Goal: Task Accomplishment & Management: Manage account settings

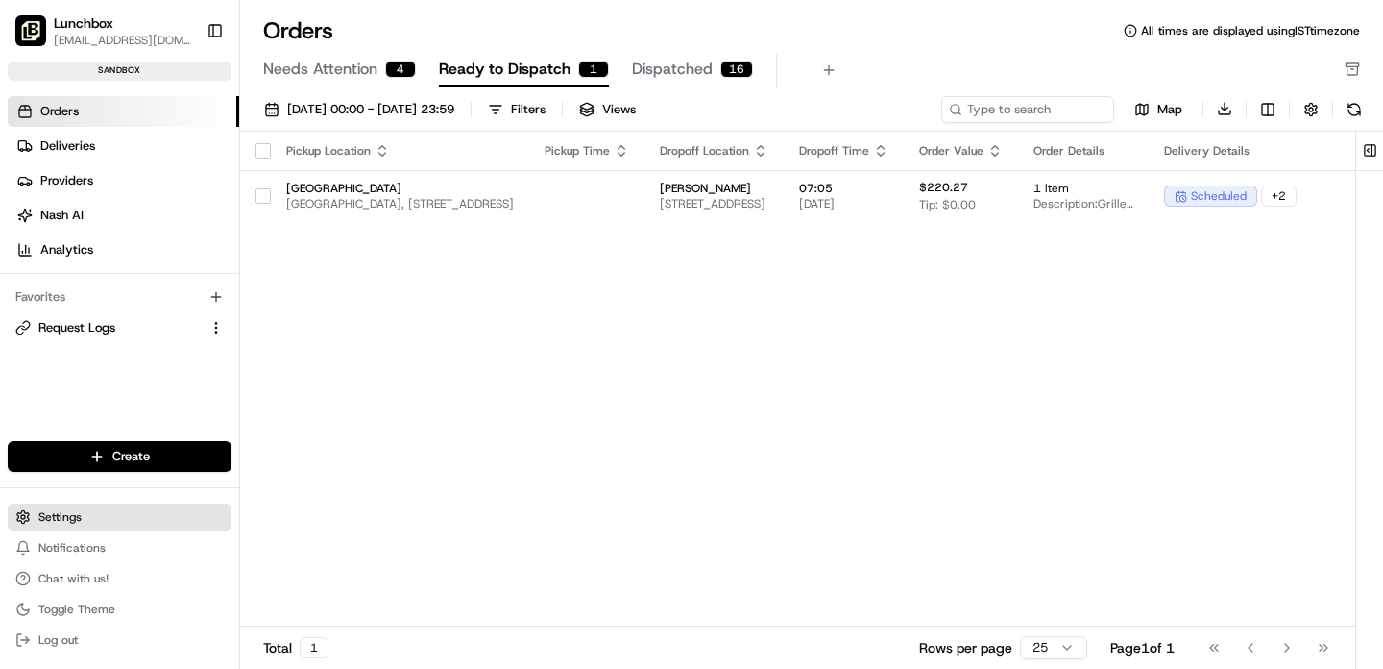
click at [57, 515] on span "Settings" at bounding box center [59, 516] width 43 height 15
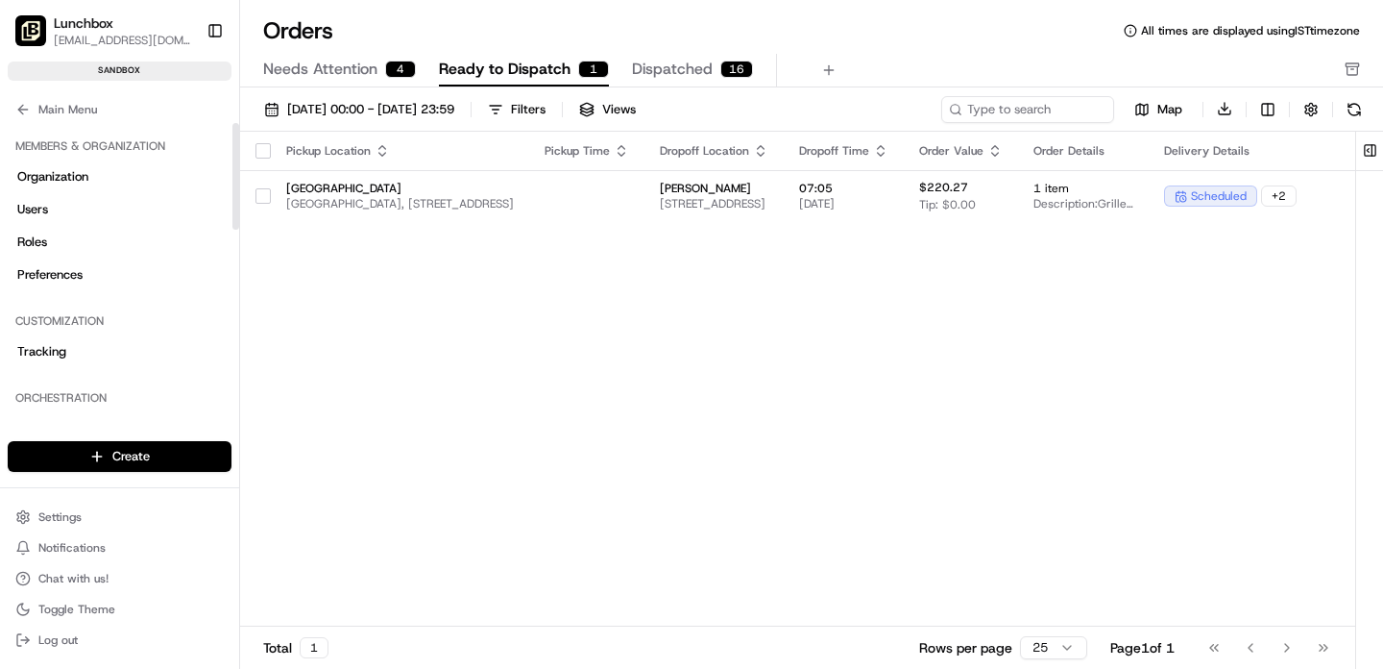
click at [121, 33] on span "[EMAIL_ADDRESS][DOMAIN_NAME]" at bounding box center [122, 40] width 137 height 15
click at [110, 31] on span "Lunchbox" at bounding box center [84, 22] width 60 height 19
click at [85, 523] on button "Settings" at bounding box center [120, 516] width 224 height 27
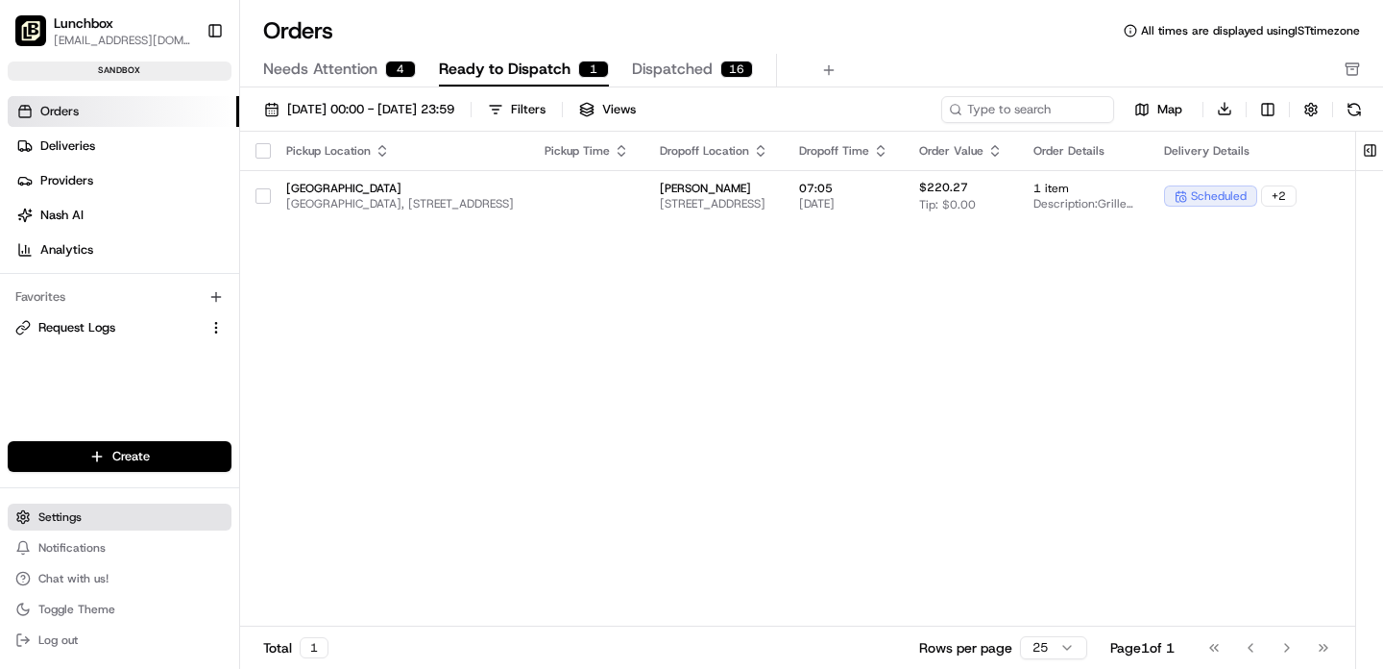
click at [55, 511] on span "Settings" at bounding box center [59, 516] width 43 height 15
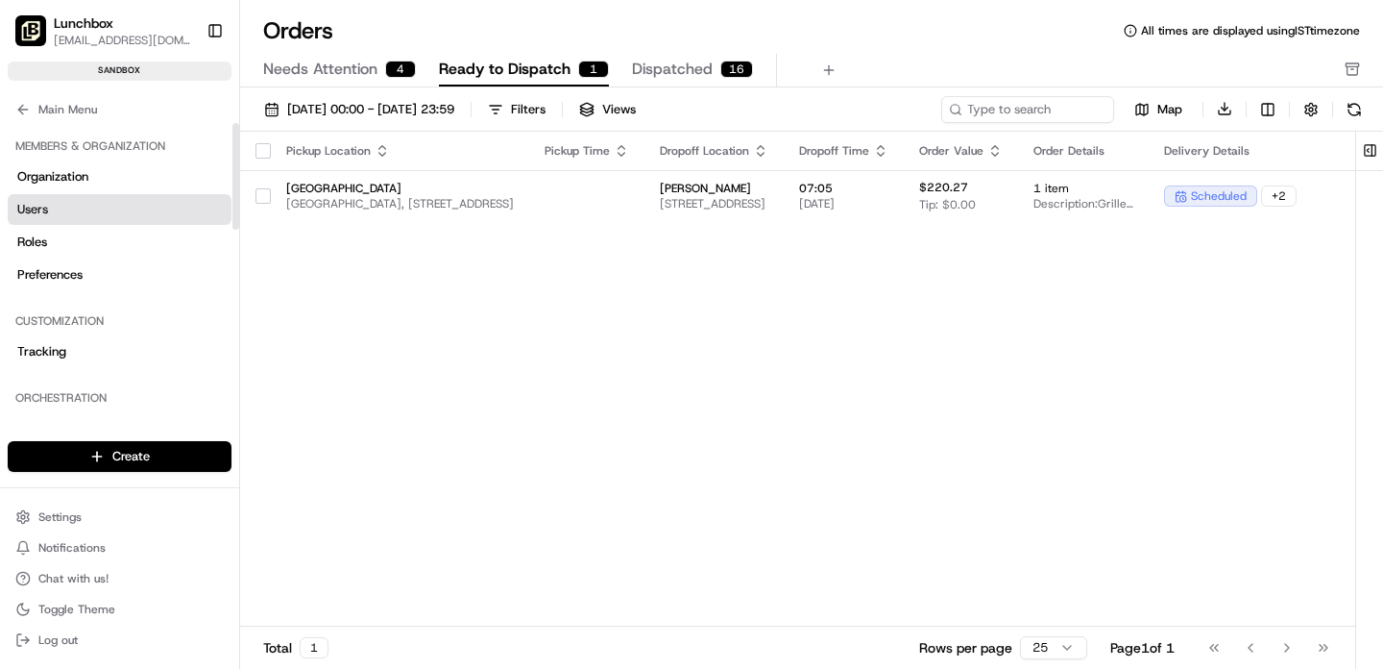
click at [47, 210] on span "Users" at bounding box center [32, 209] width 31 height 17
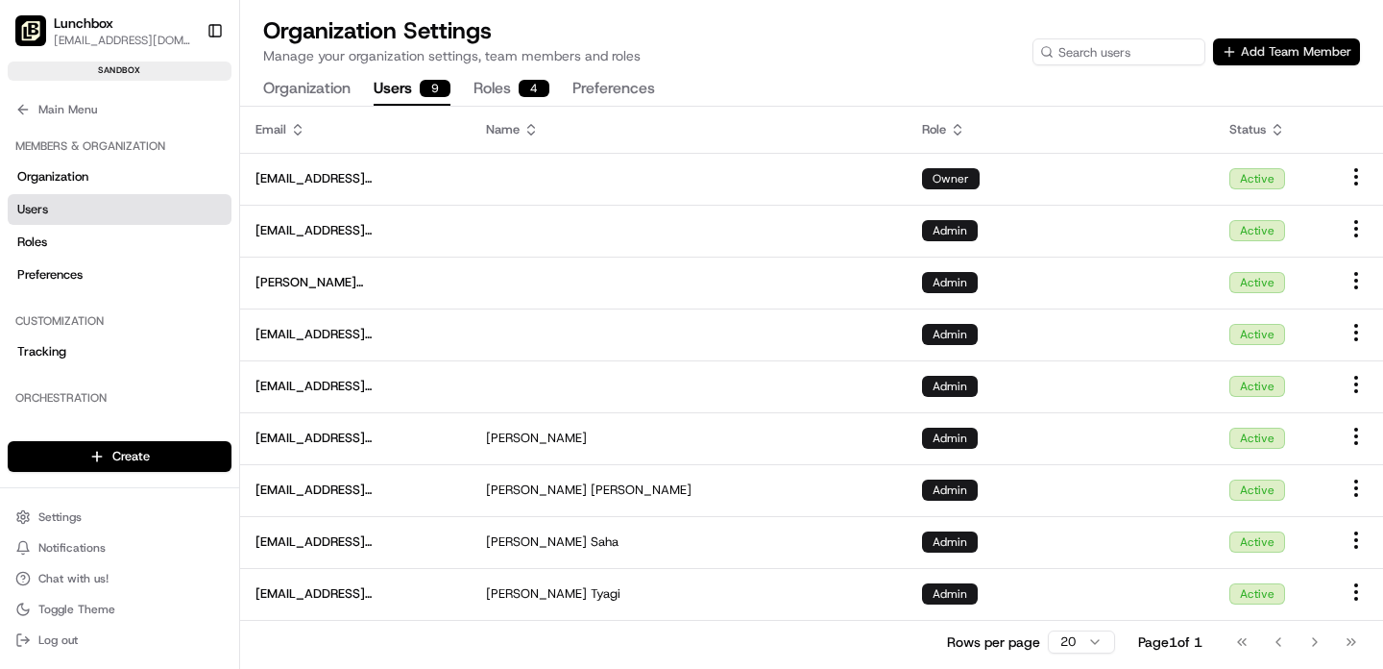
click at [1249, 54] on button "Add Team Member" at bounding box center [1286, 51] width 147 height 27
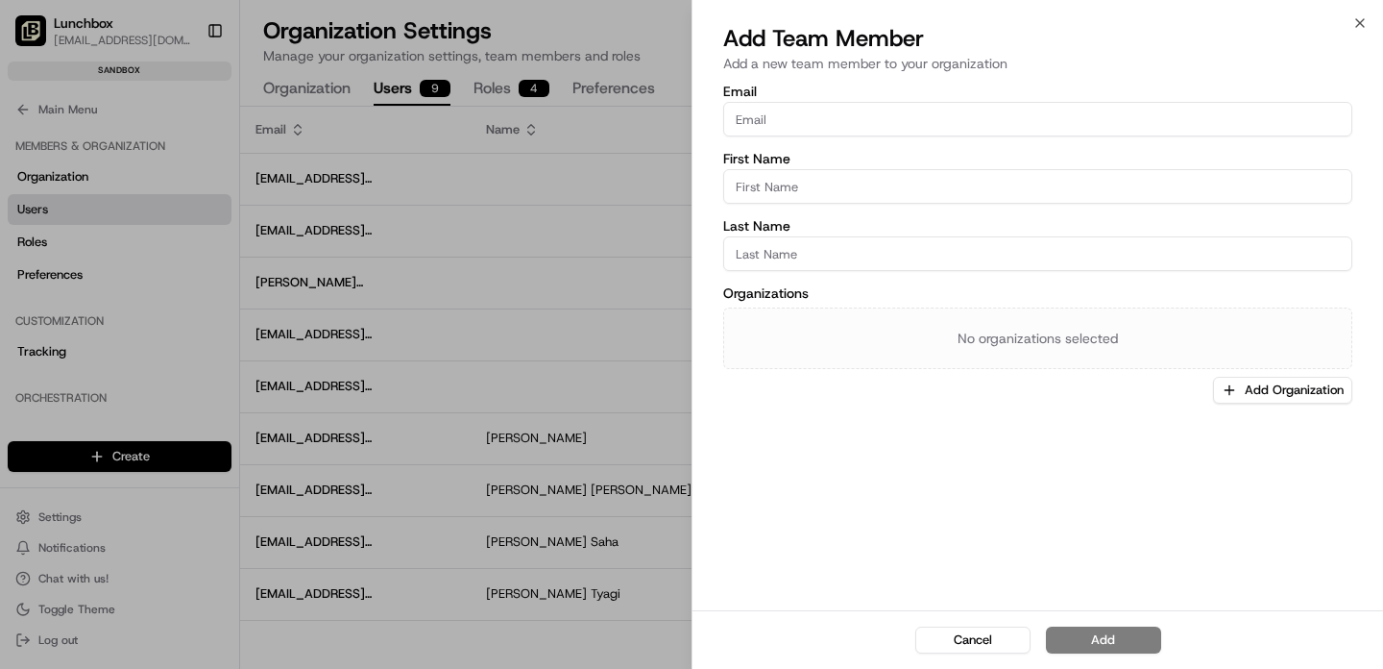
click at [885, 123] on input "Email" at bounding box center [1037, 119] width 629 height 35
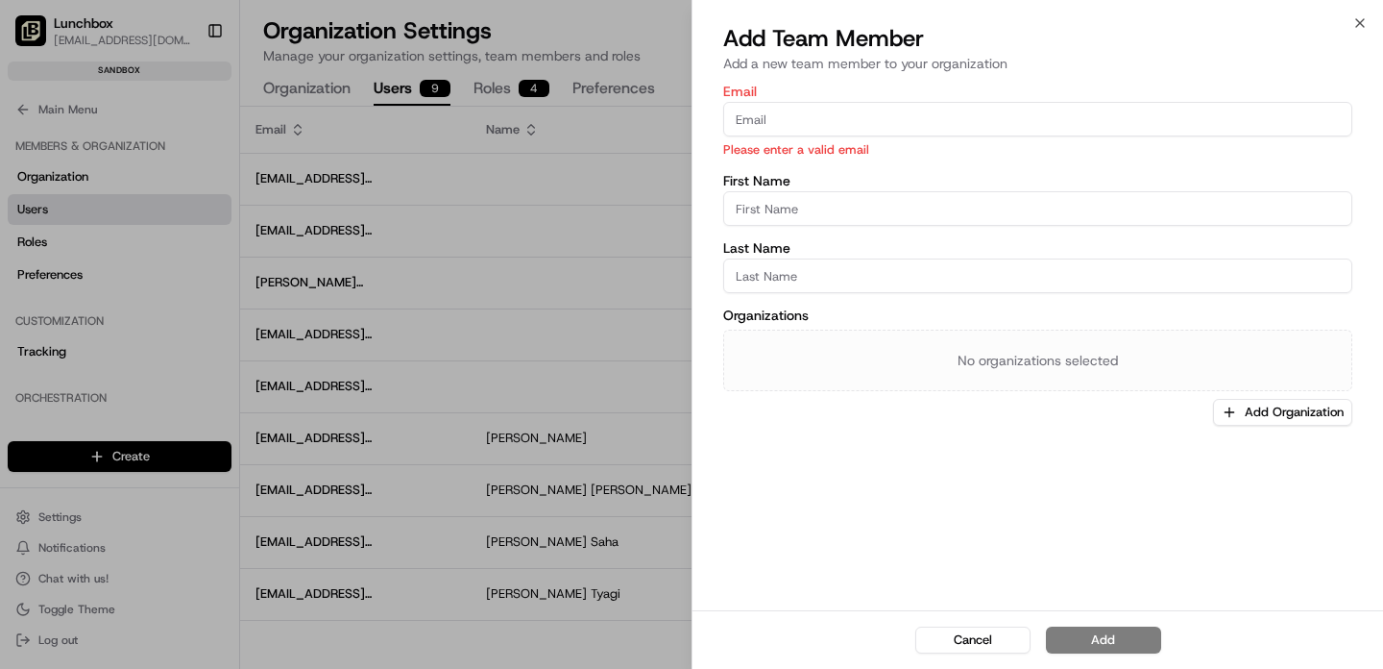
paste input "[PERSON_NAME][EMAIL_ADDRESS][DOMAIN_NAME]"
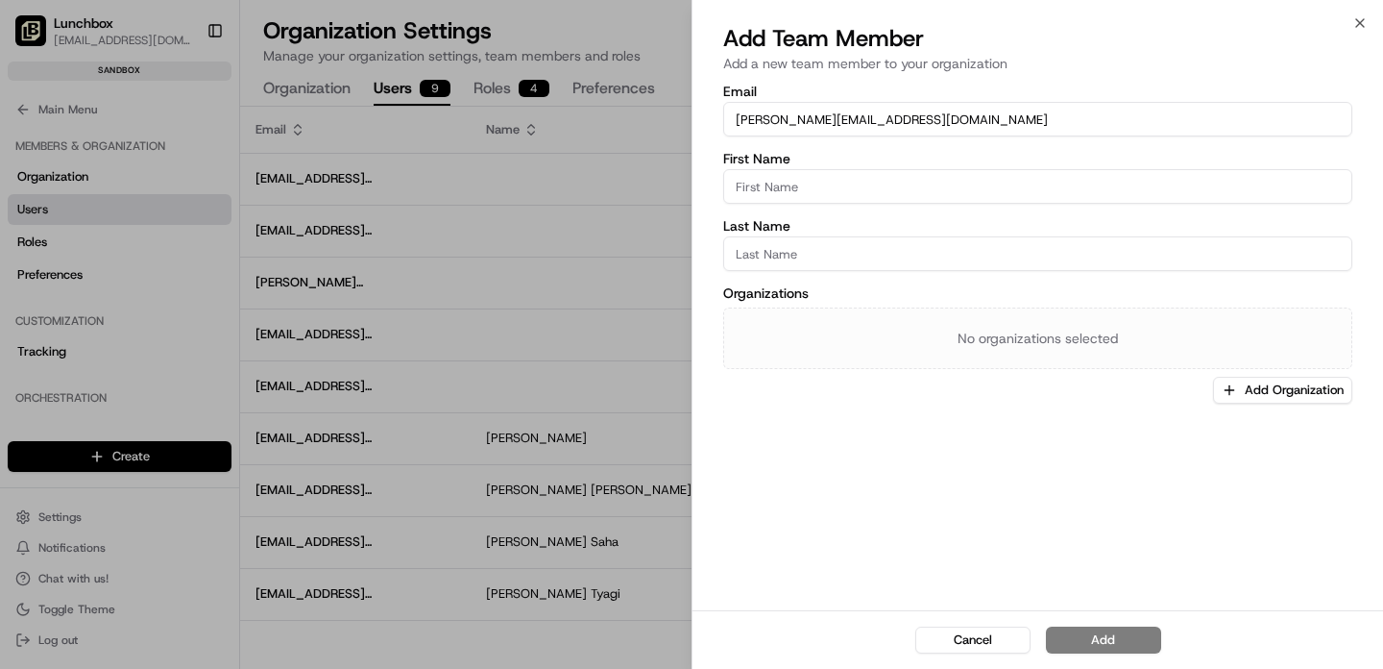
type input "[PERSON_NAME][EMAIL_ADDRESS][DOMAIN_NAME]"
click at [760, 185] on input "First Name" at bounding box center [1037, 186] width 629 height 35
type input "A"
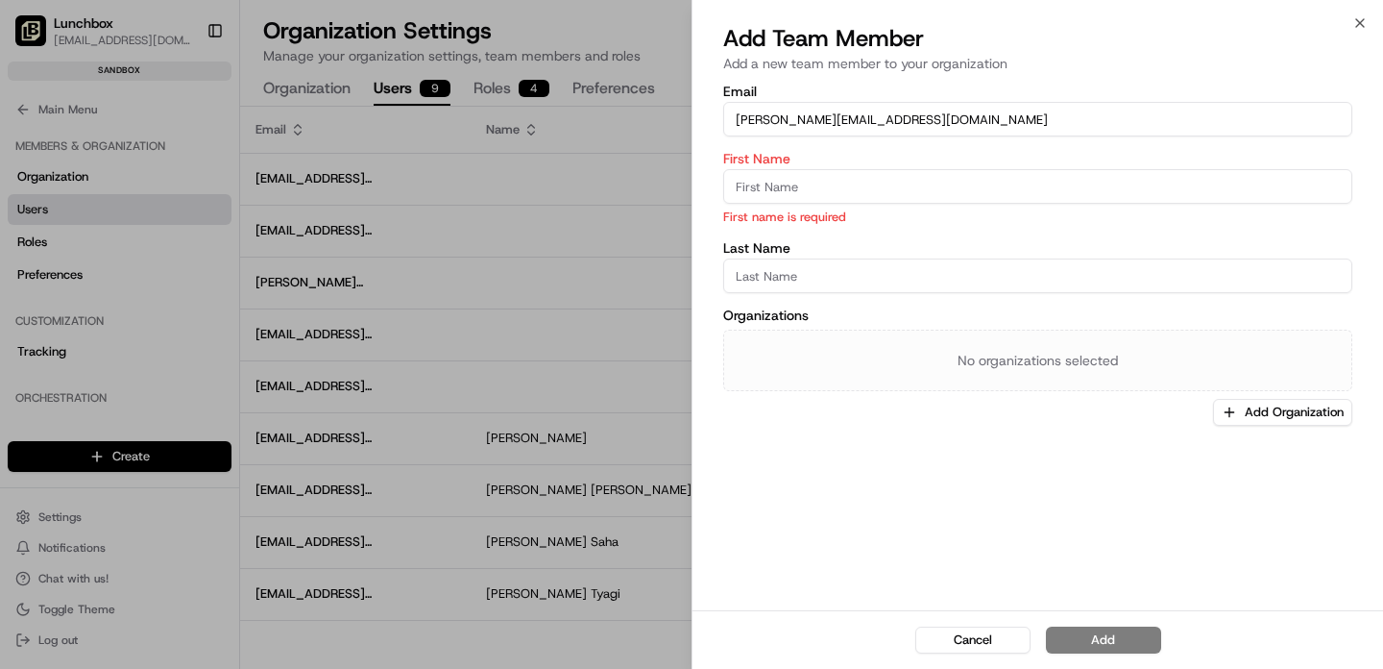
paste input "[PERSON_NAME]"
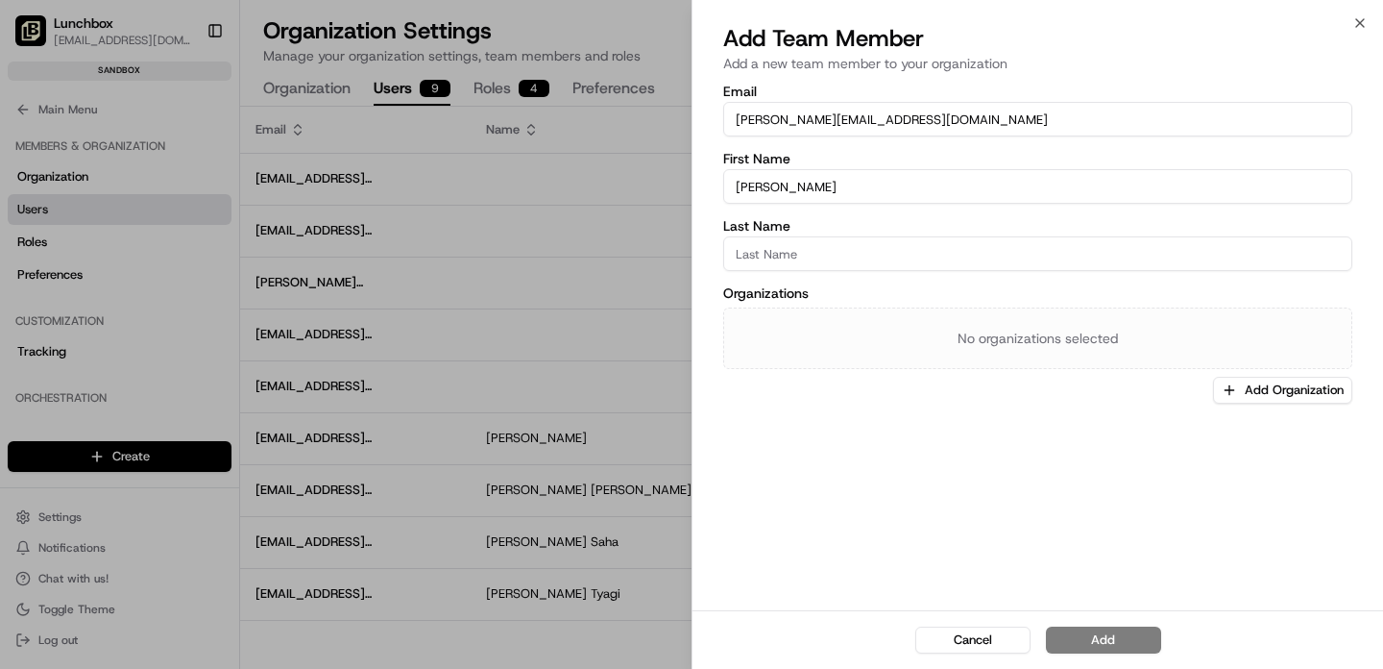
type input "[PERSON_NAME]"
click at [765, 254] on input "Last Name" at bounding box center [1037, 253] width 629 height 35
type input "[PERSON_NAME]"
click at [1292, 380] on button "Add Organization" at bounding box center [1282, 390] width 139 height 27
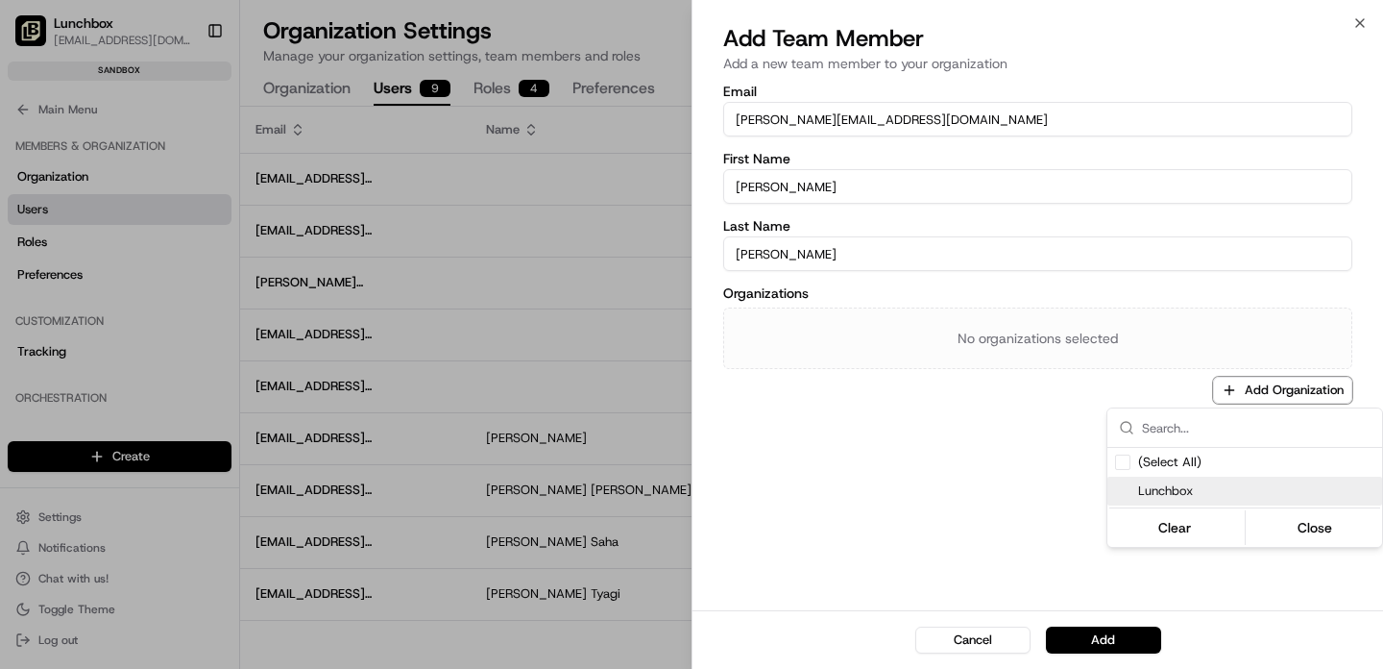
click at [1168, 494] on span "Lunchbox" at bounding box center [1256, 490] width 236 height 17
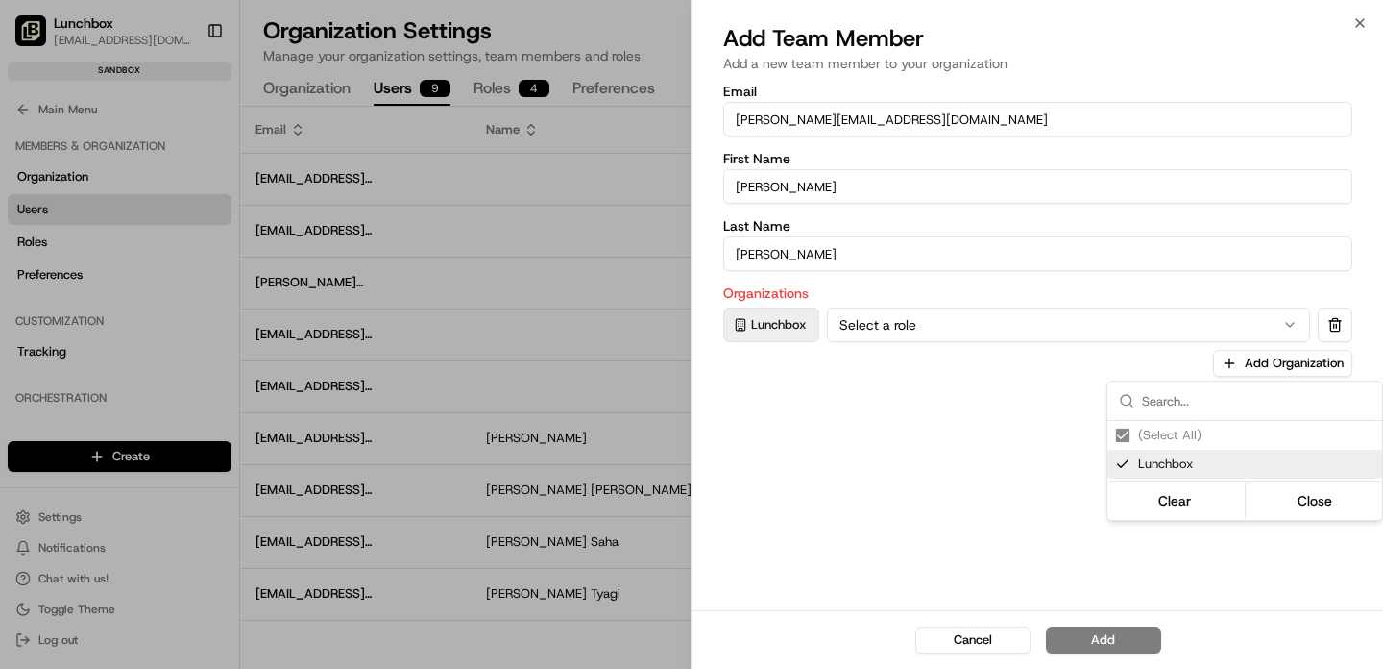
click at [1029, 331] on div at bounding box center [691, 334] width 1383 height 669
click at [1006, 327] on button "Select a role" at bounding box center [1068, 324] width 483 height 35
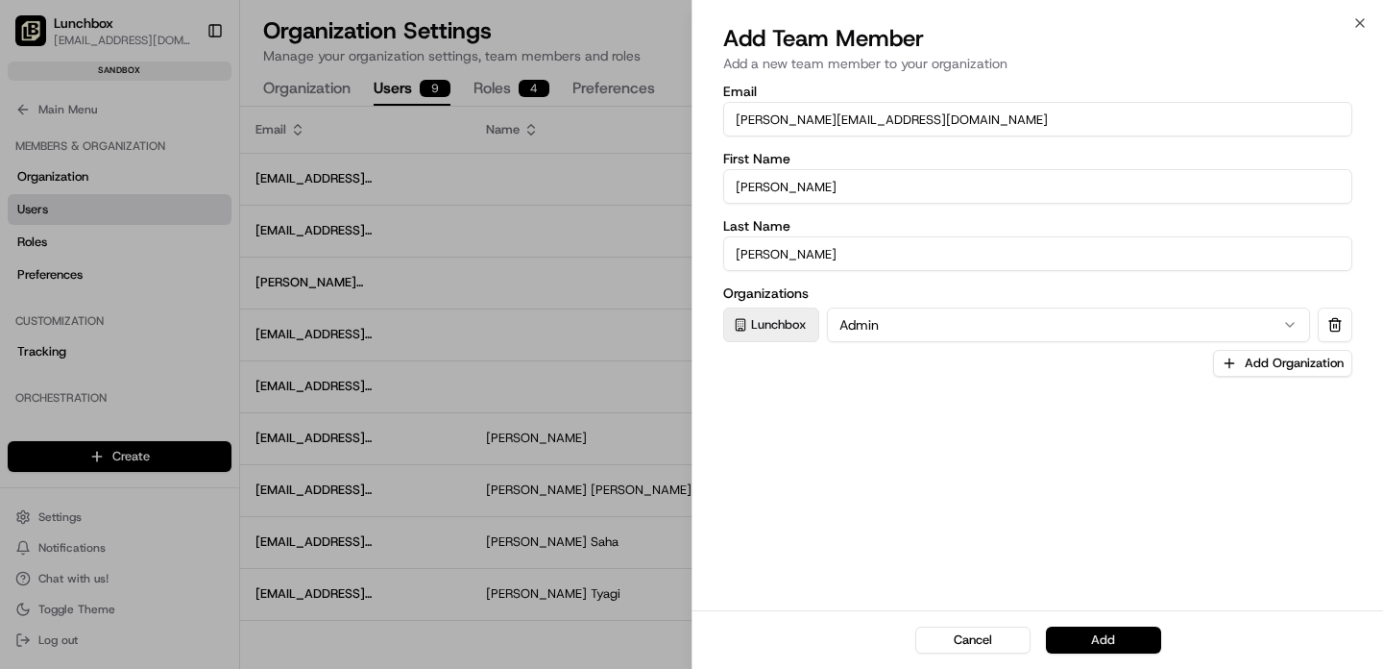
click at [1091, 638] on button "Add" at bounding box center [1103, 639] width 115 height 27
